Goal: Information Seeking & Learning: Learn about a topic

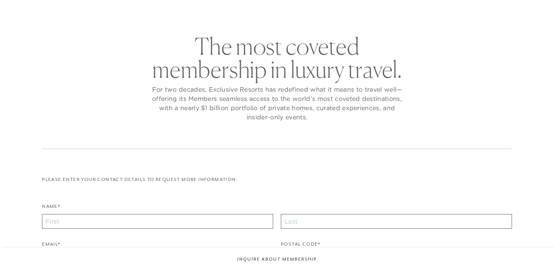
checkbox input "false"
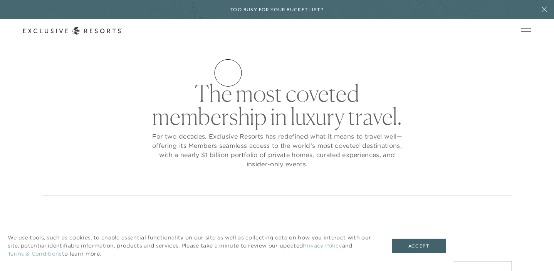
click at [0, 0] on link "Residence Collection" at bounding box center [0, 0] width 0 height 0
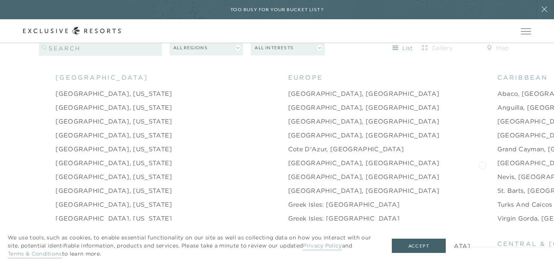
scroll to position [755, 0]
click at [498, 130] on link "[GEOGRAPHIC_DATA]" at bounding box center [535, 134] width 74 height 9
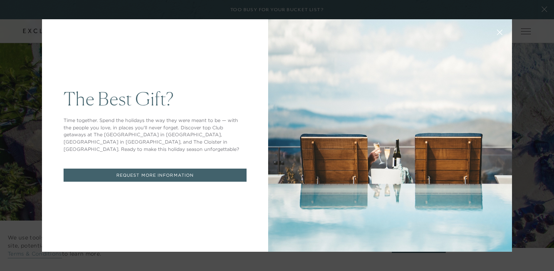
click at [498, 32] on icon at bounding box center [500, 33] width 6 height 6
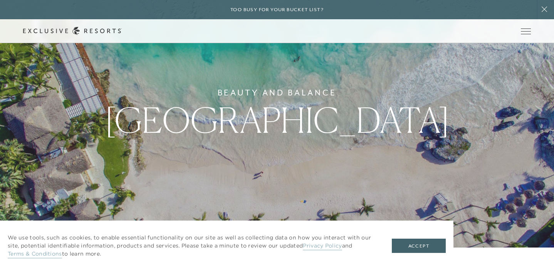
scroll to position [15, 0]
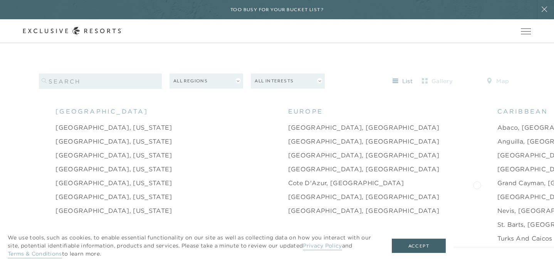
scroll to position [704, 0]
